Goal: Task Accomplishment & Management: Use online tool/utility

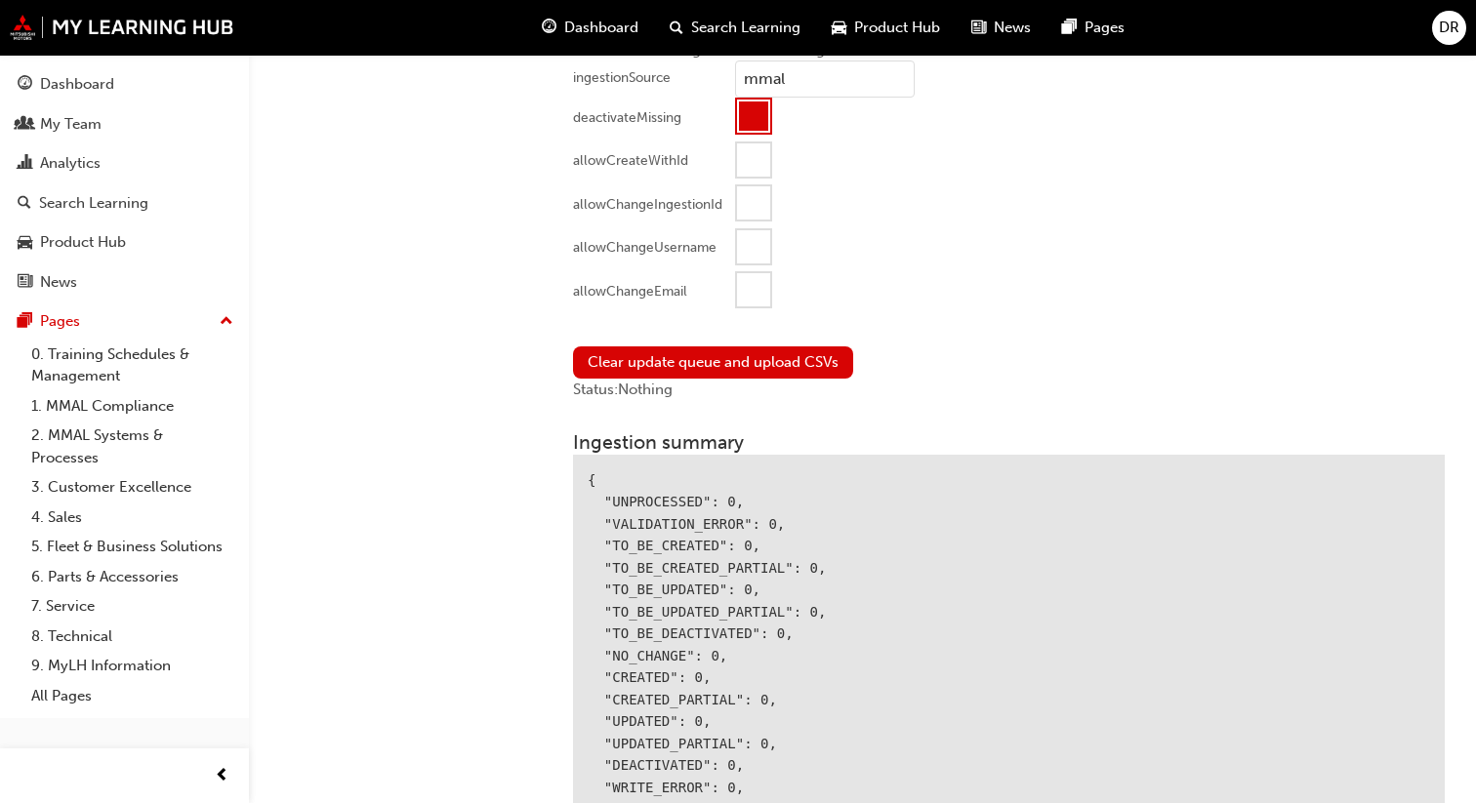
click at [750, 282] on div at bounding box center [753, 289] width 33 height 33
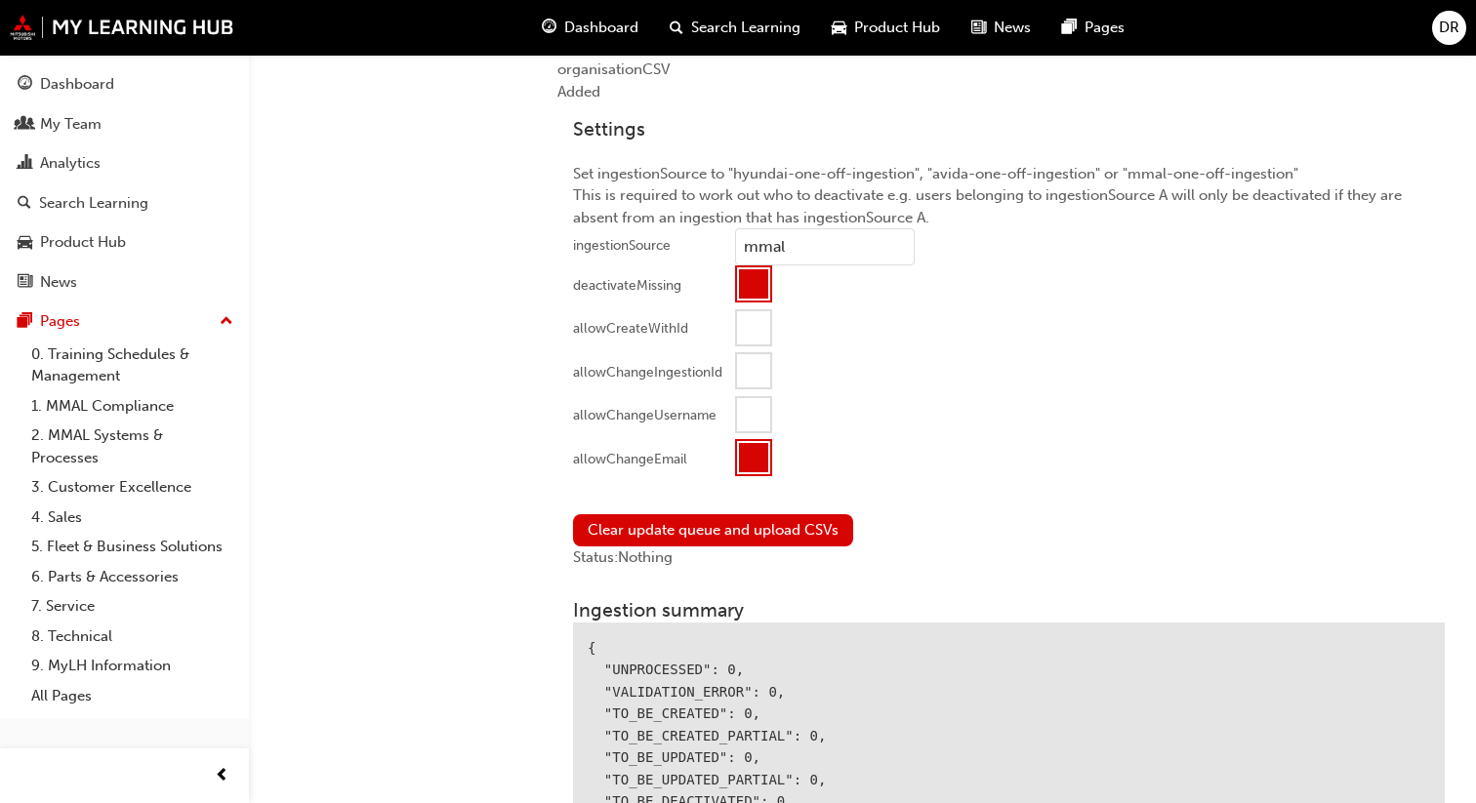
scroll to position [1857, 0]
click at [990, 394] on div at bounding box center [1089, 416] width 709 height 44
click at [760, 527] on button "Clear update queue and upload CSVs" at bounding box center [713, 528] width 280 height 32
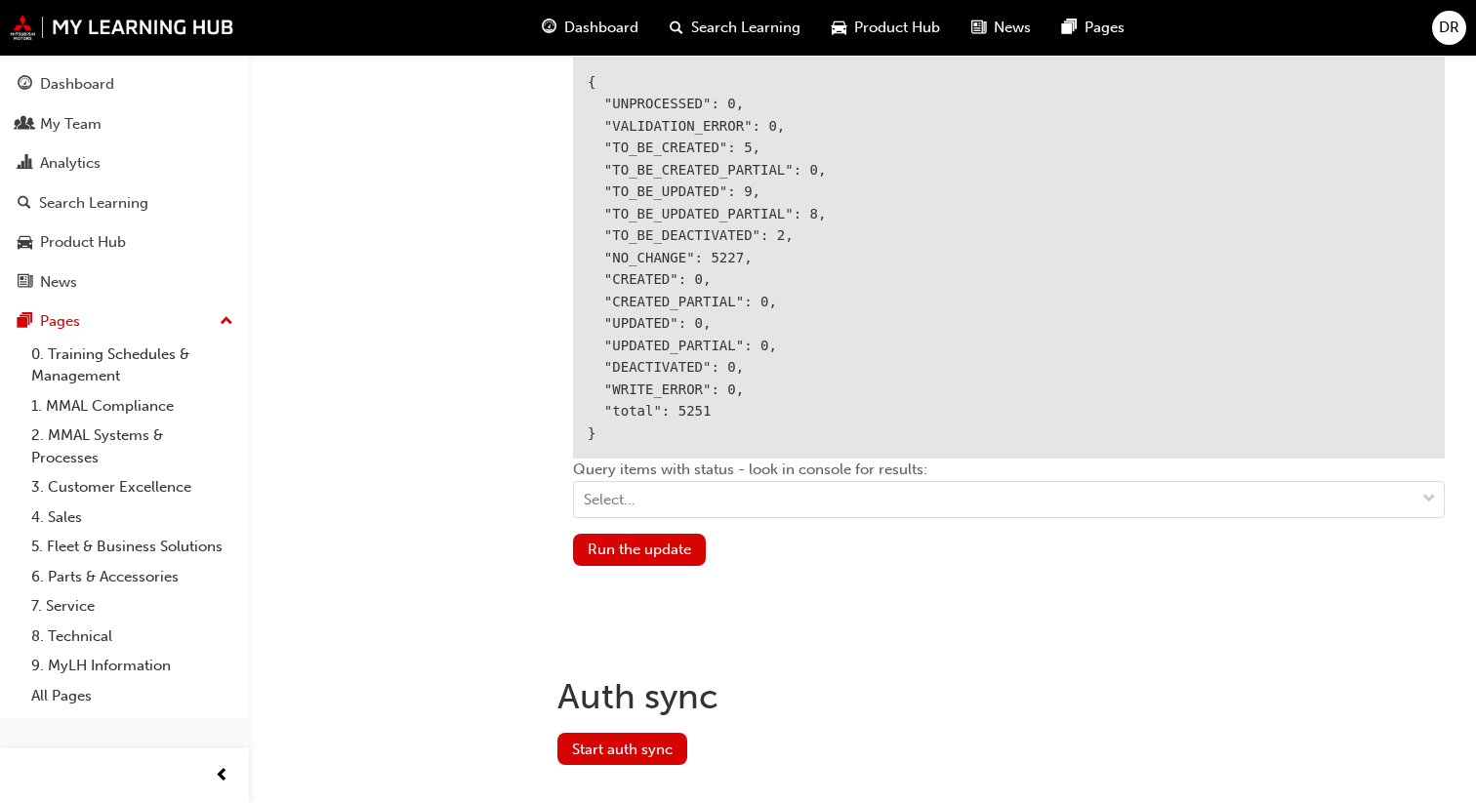
scroll to position [2462, 0]
click at [679, 543] on button "Run the update" at bounding box center [639, 553] width 133 height 32
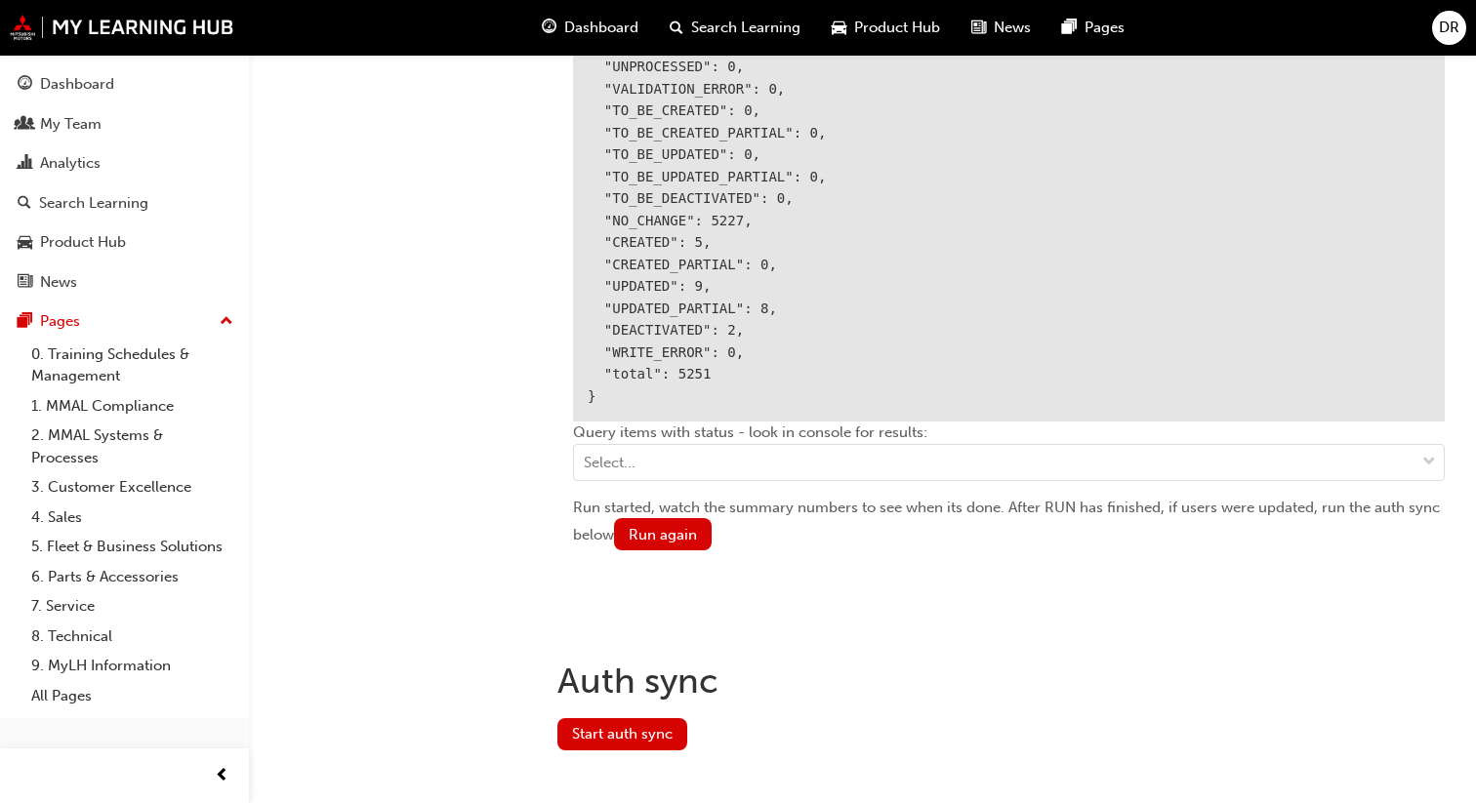
scroll to position [2523, 0]
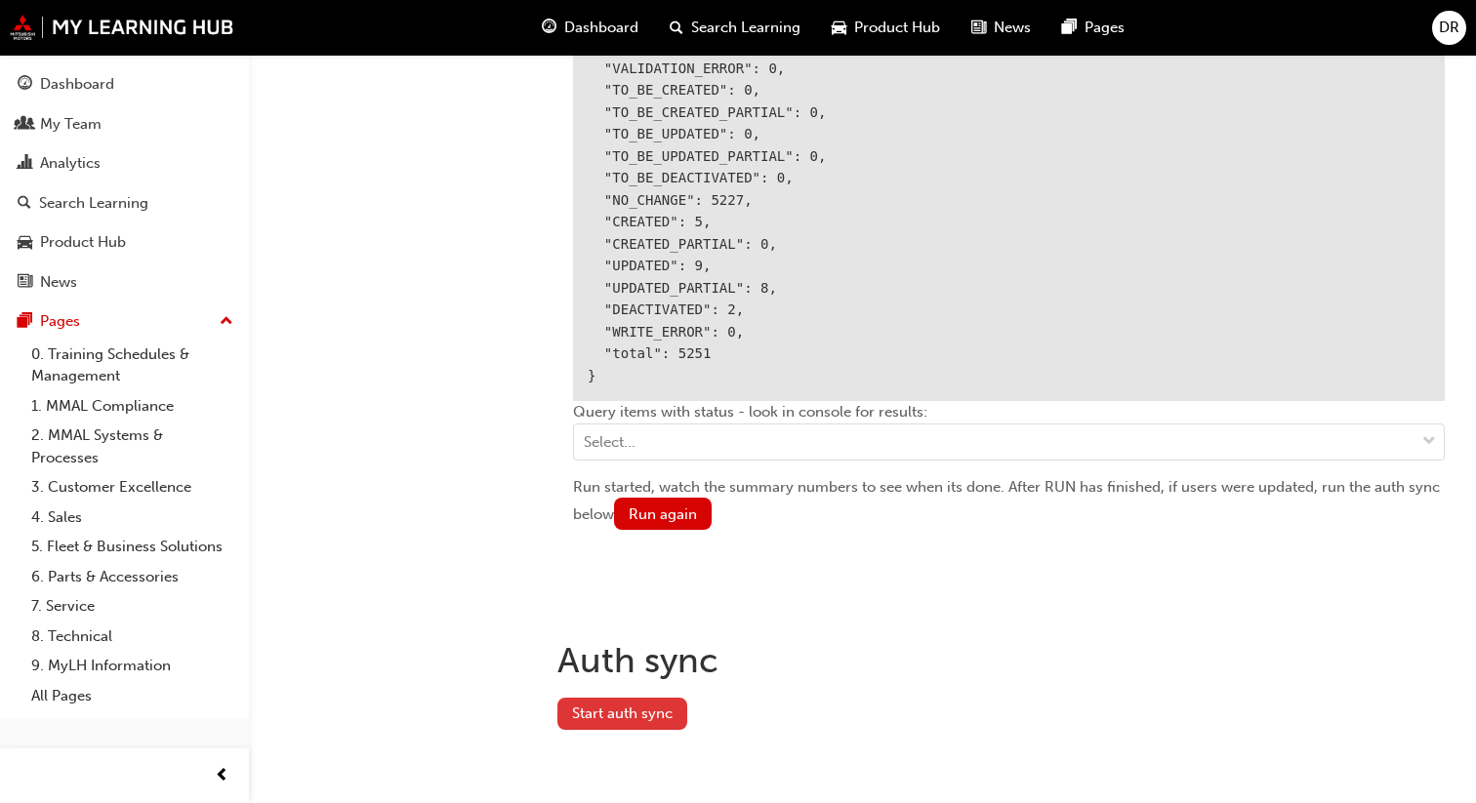
click at [659, 718] on button "Start auth sync" at bounding box center [622, 714] width 130 height 32
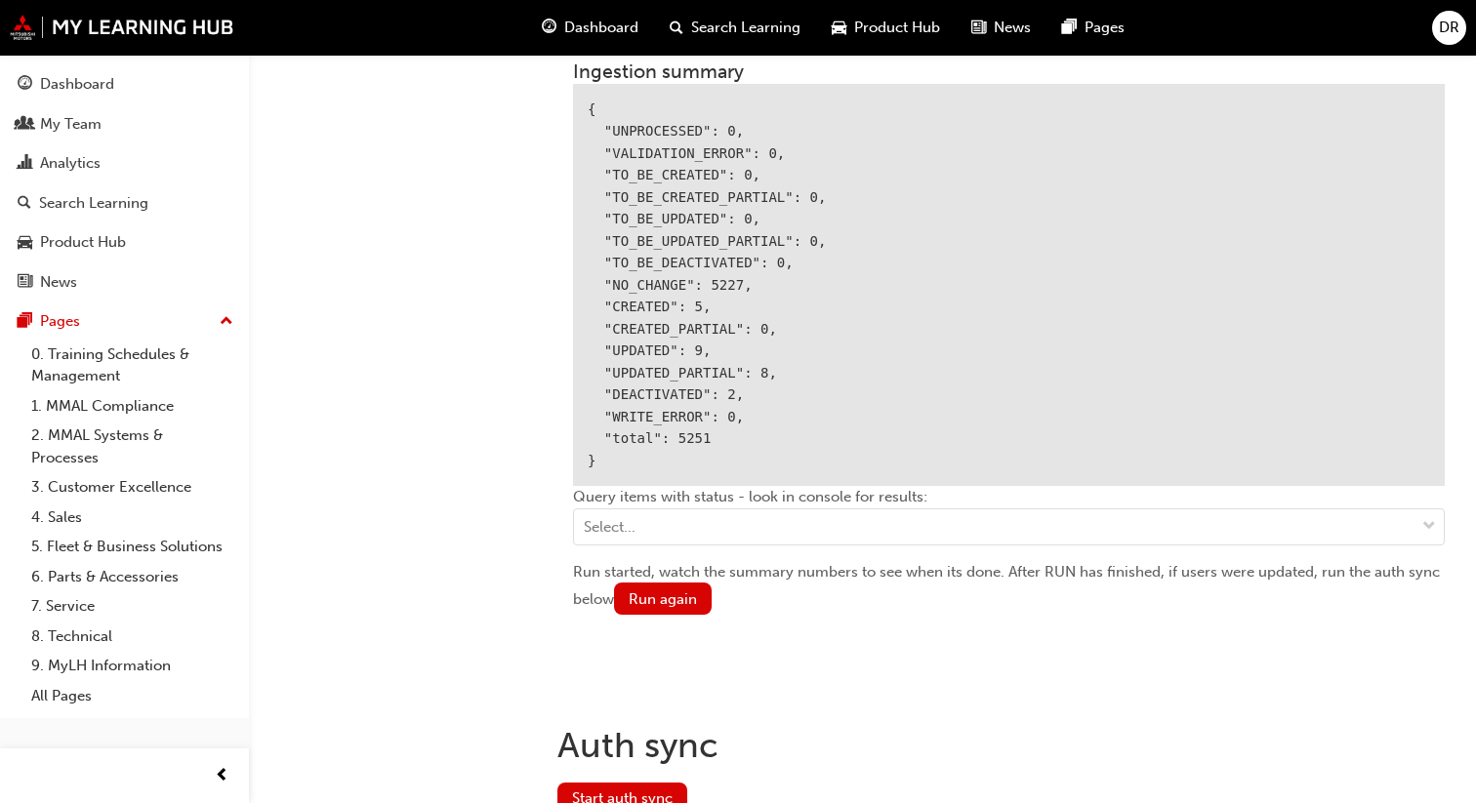
scroll to position [2437, 0]
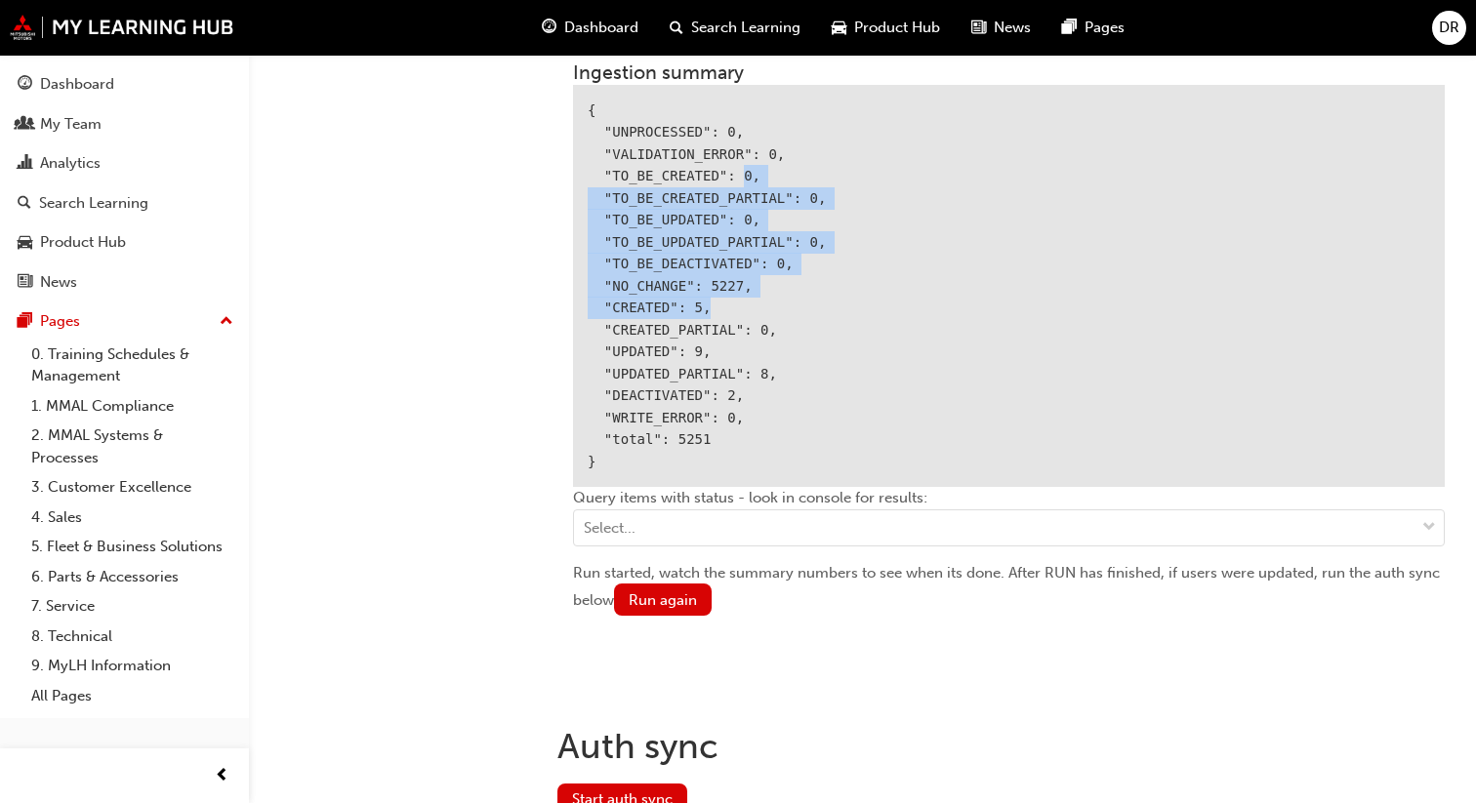
drag, startPoint x: 746, startPoint y: 161, endPoint x: 758, endPoint y: 308, distance: 147.9
click at [758, 308] on div "{ "UNPROCESSED": 0, "VALIDATION_ERROR": 0, "TO_BE_CREATED": 0, "TO_BE_CREATED_P…" at bounding box center [1008, 286] width 871 height 403
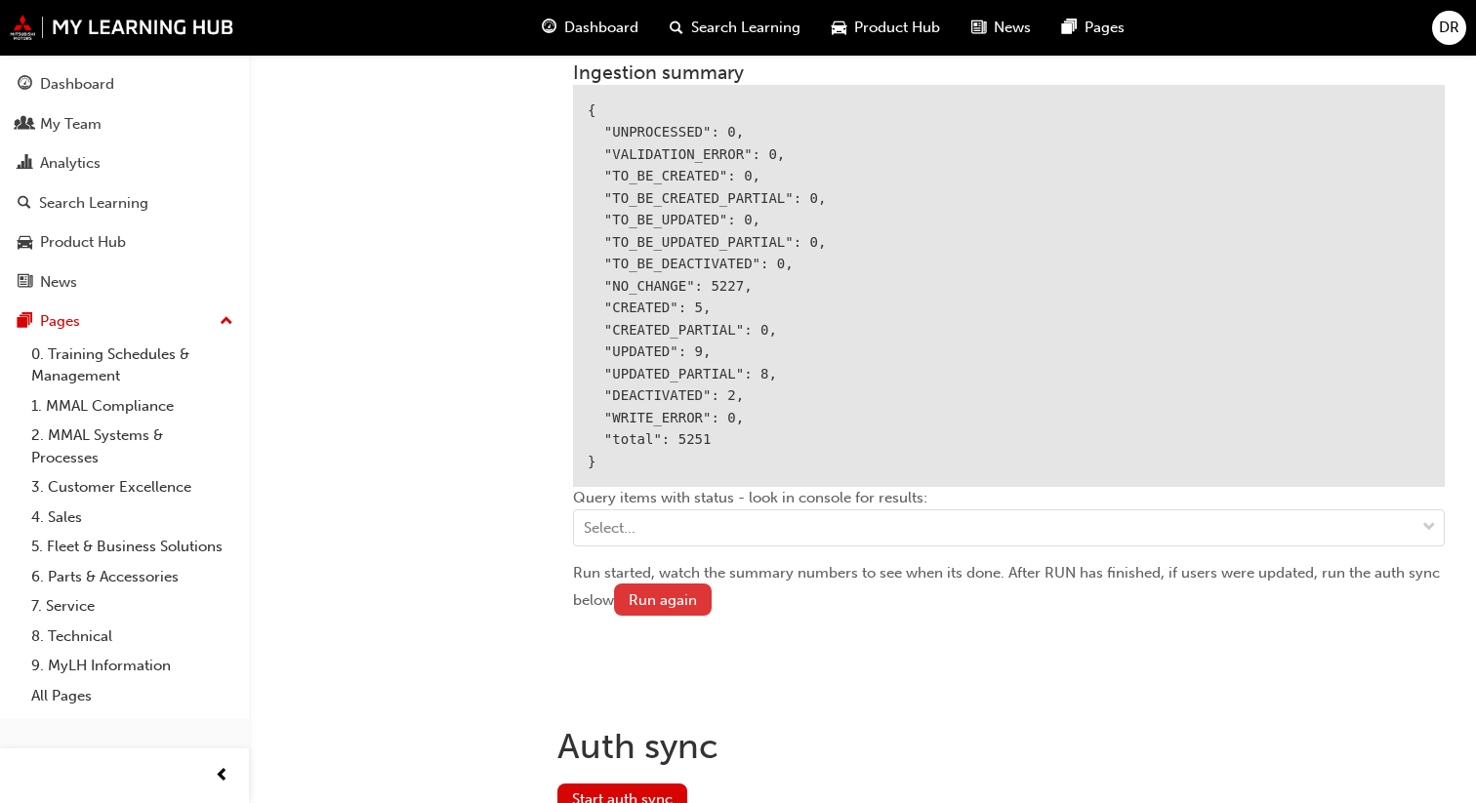
click at [683, 584] on button "Run again" at bounding box center [663, 600] width 98 height 32
click at [658, 590] on button "Run again" at bounding box center [663, 600] width 98 height 32
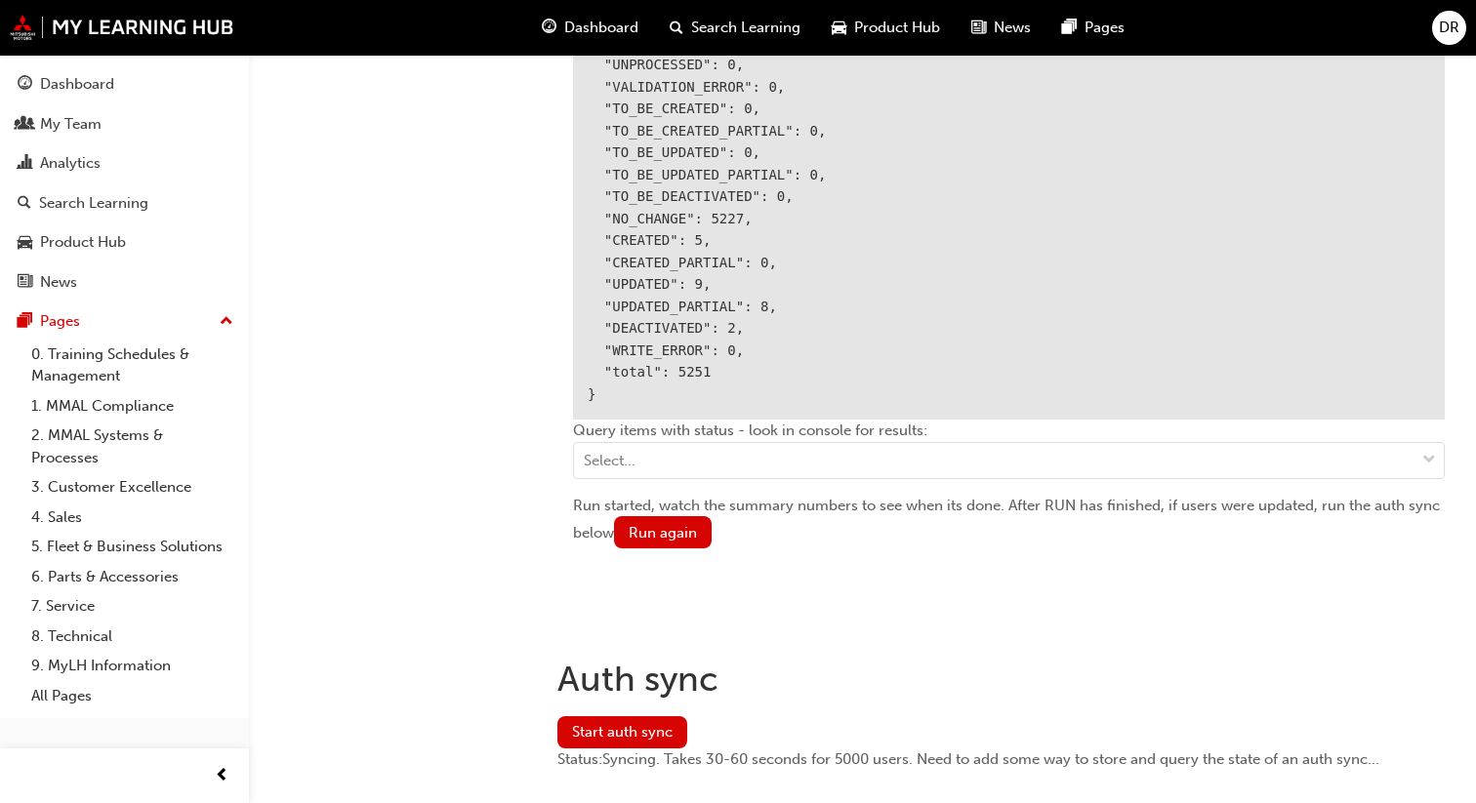
scroll to position [2544, 0]
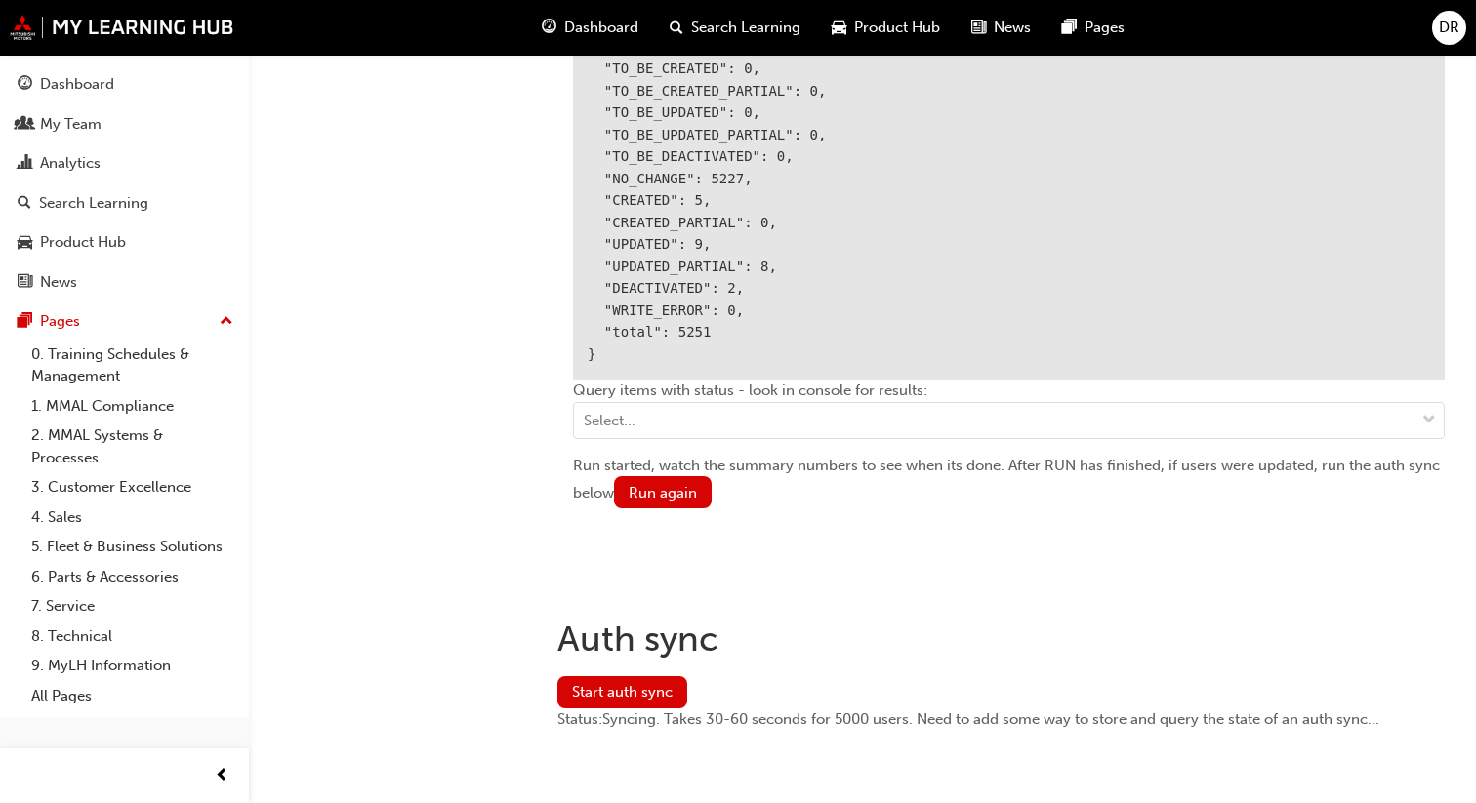
drag, startPoint x: 596, startPoint y: 679, endPoint x: 596, endPoint y: 593, distance: 85.9
click at [596, 679] on button "Start auth sync" at bounding box center [622, 692] width 130 height 32
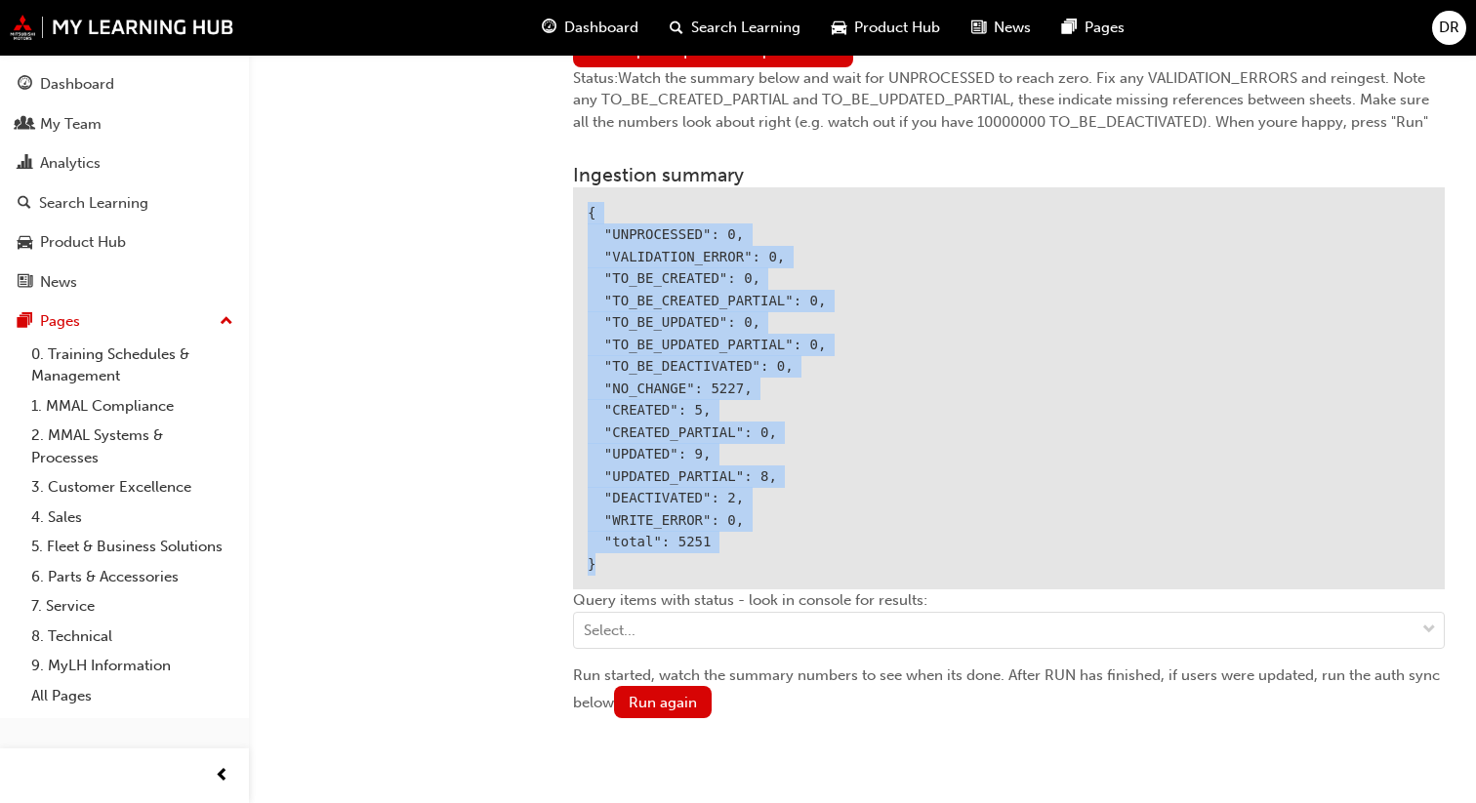
scroll to position [2336, 0]
drag, startPoint x: 584, startPoint y: 210, endPoint x: 771, endPoint y: 537, distance: 376.8
click at [777, 548] on div "{ "UNPROCESSED": 0, "VALIDATION_ERROR": 0, "TO_BE_CREATED": 0, "TO_BE_CREATED_P…" at bounding box center [1008, 386] width 871 height 403
copy div "{ "UNPROCESSED": 0, "VALIDATION_ERROR": 0, "TO_BE_CREATED": 0, "TO_BE_CREATED_P…"
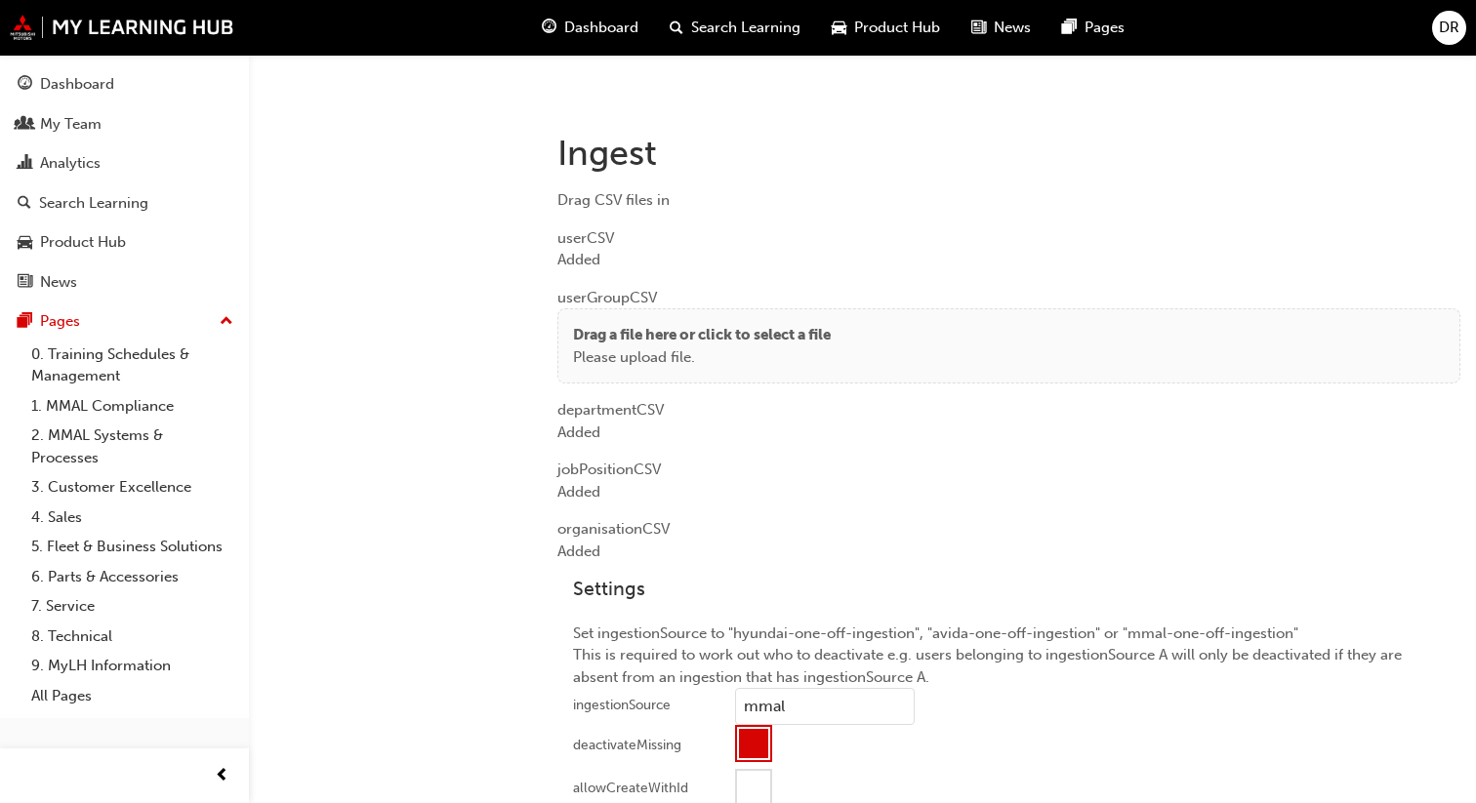
scroll to position [1380, 0]
